Goal: Task Accomplishment & Management: Manage account settings

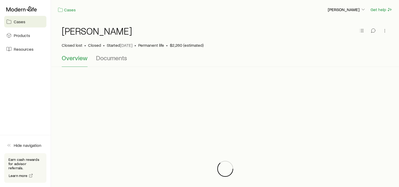
click at [22, 21] on span "Cases" at bounding box center [20, 21] width 12 height 5
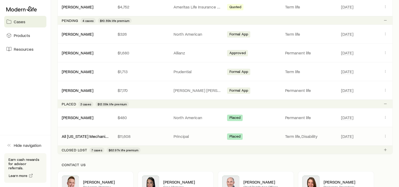
scroll to position [211, 0]
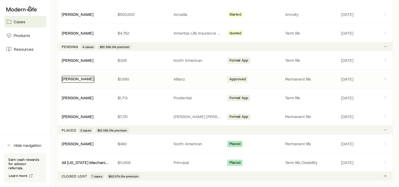
click at [83, 79] on link "[PERSON_NAME]" at bounding box center [78, 78] width 32 height 5
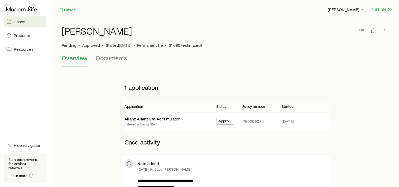
click at [252, 121] on p "#60209034" at bounding box center [253, 120] width 22 height 5
copy p "60209034"
